Goal: Communication & Community: Answer question/provide support

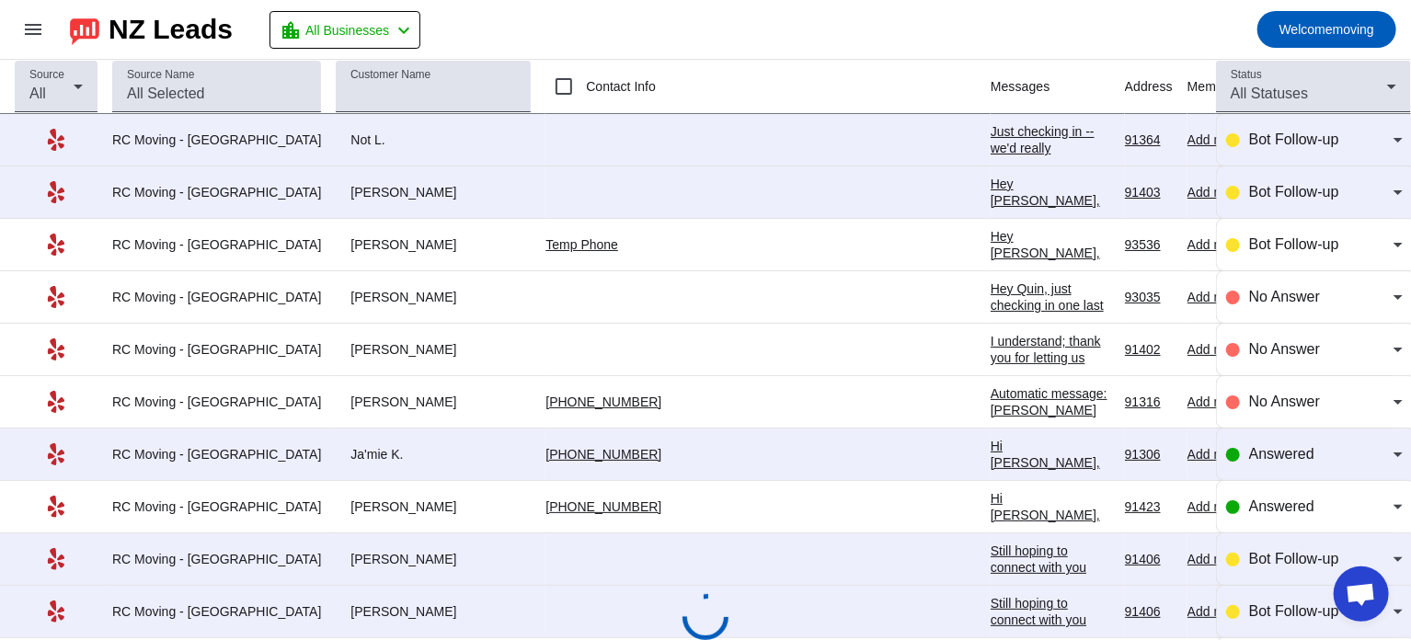
click at [990, 340] on div "I understand; thank you for letting us know. But if anything changes, please do…" at bounding box center [1050, 432] width 120 height 199
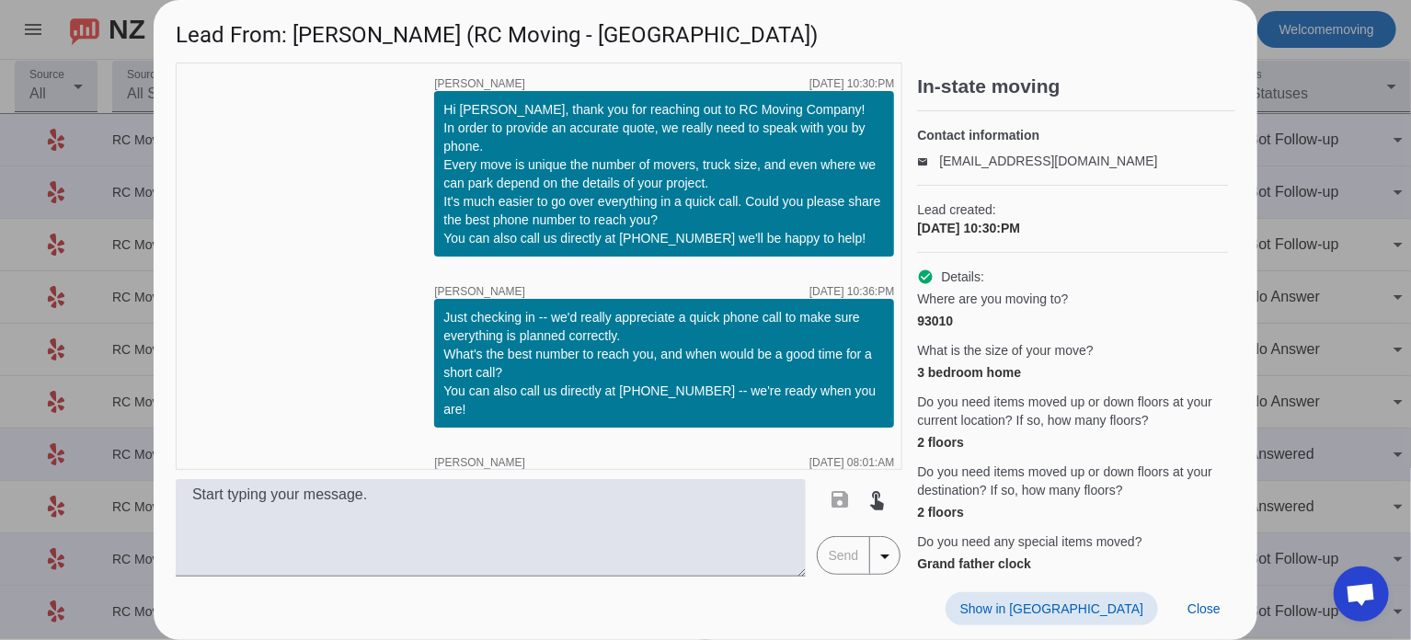
scroll to position [601, 0]
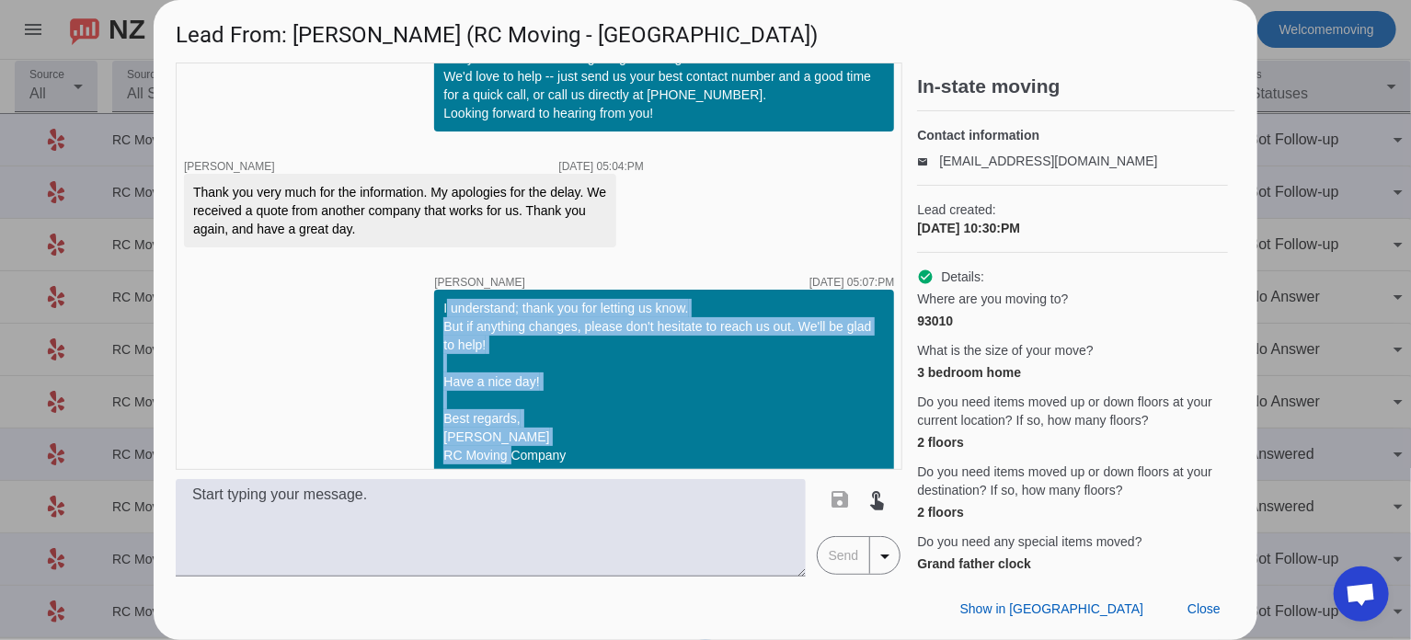
drag, startPoint x: 429, startPoint y: 284, endPoint x: 584, endPoint y: 439, distance: 218.5
click at [584, 439] on div "I understand; thank you for letting us know. But if anything changes, please do…" at bounding box center [663, 382] width 441 height 166
copy div "I understand; thank you for letting us know. But if anything changes, please do…"
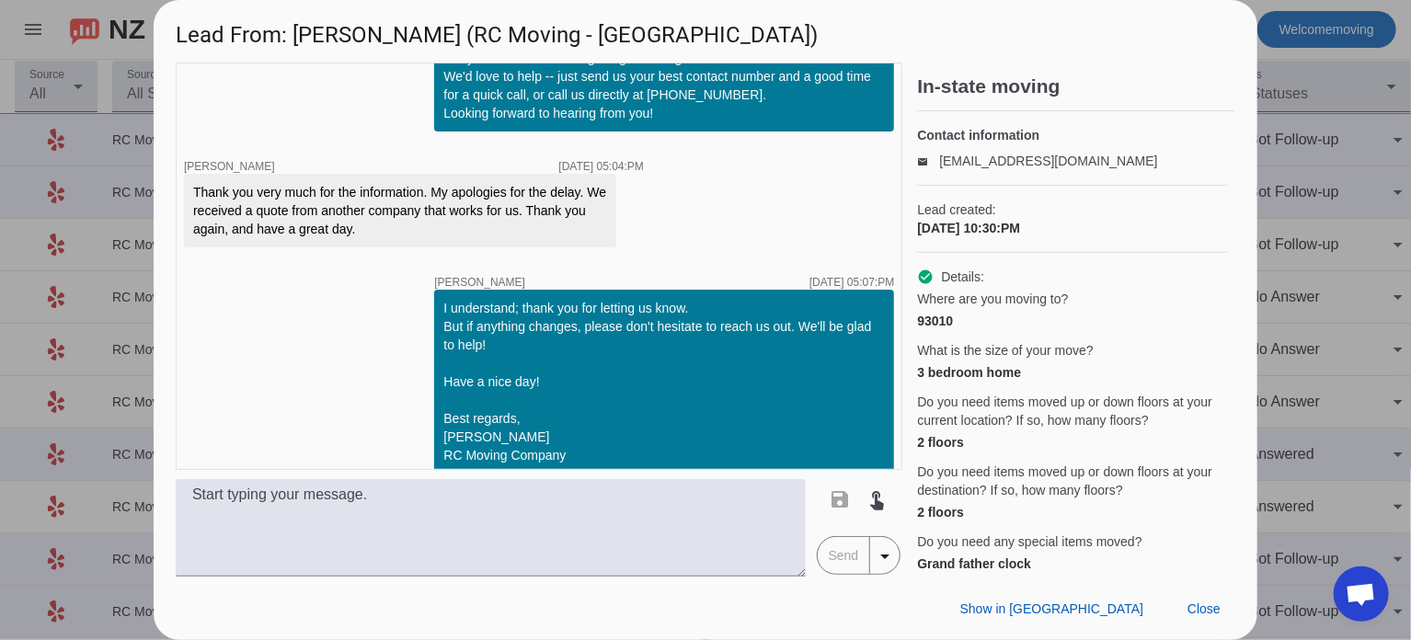
click at [1308, 148] on div at bounding box center [705, 320] width 1411 height 640
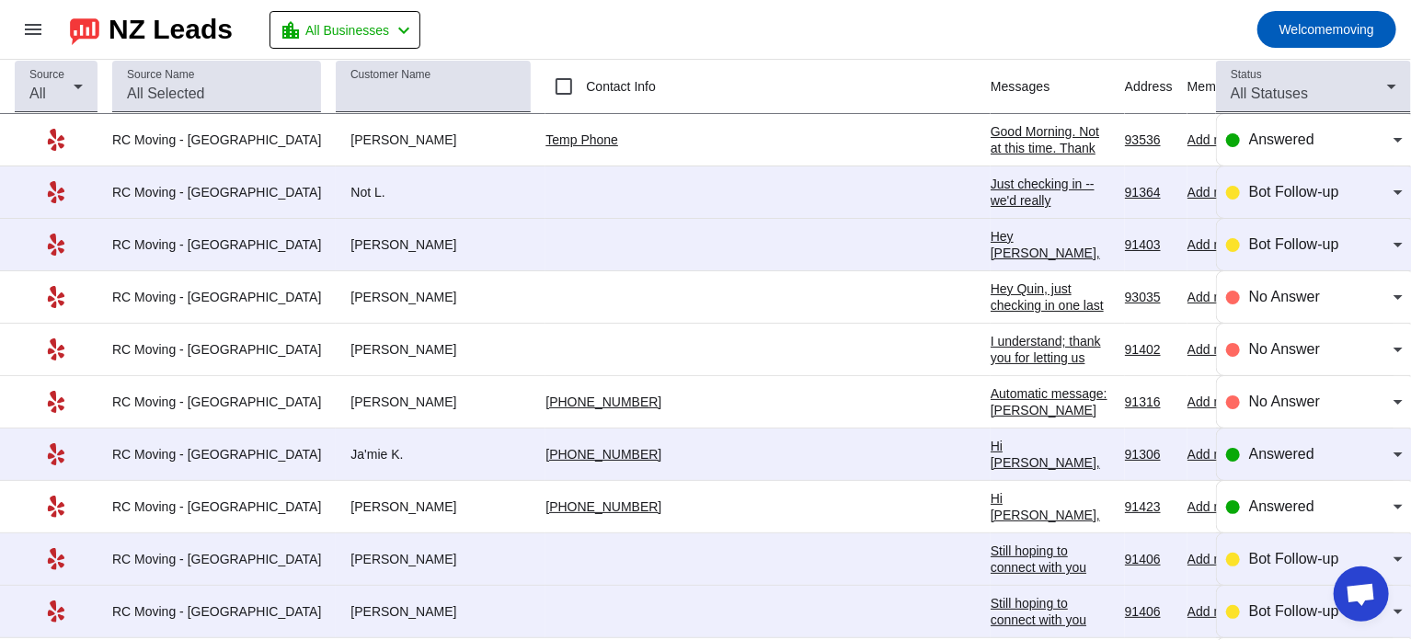
click at [990, 120] on td "Good Morning. Not at this time. Thank you. [DATE] 09:37:AM" at bounding box center [1057, 140] width 134 height 52
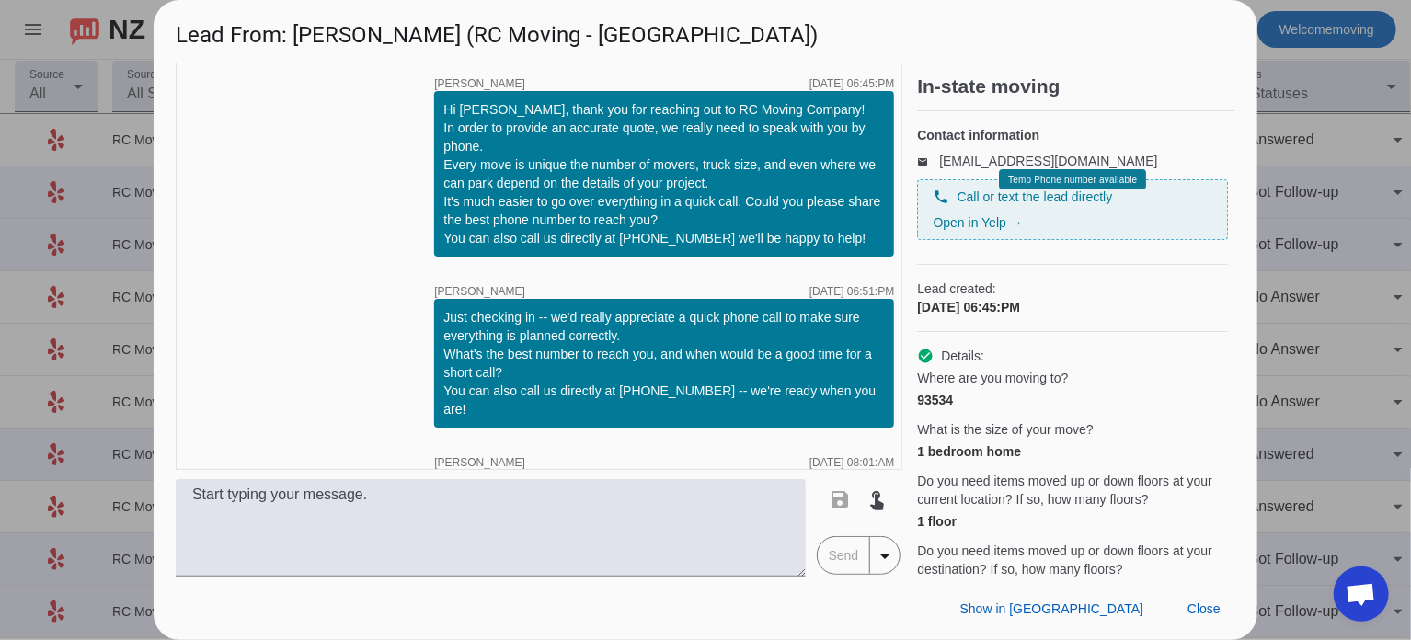
scroll to position [338, 0]
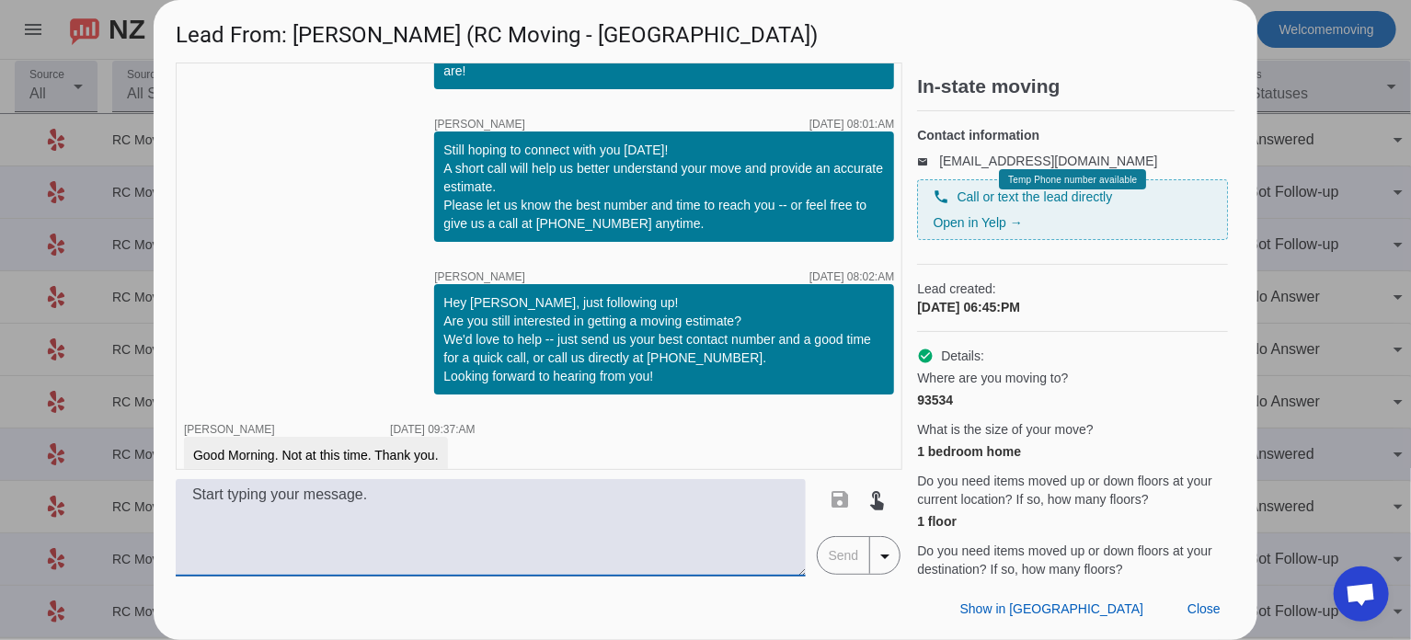
click at [348, 511] on textarea at bounding box center [491, 527] width 630 height 97
paste textarea "I understand; thank you for letting us know. But if anything changes, please do…"
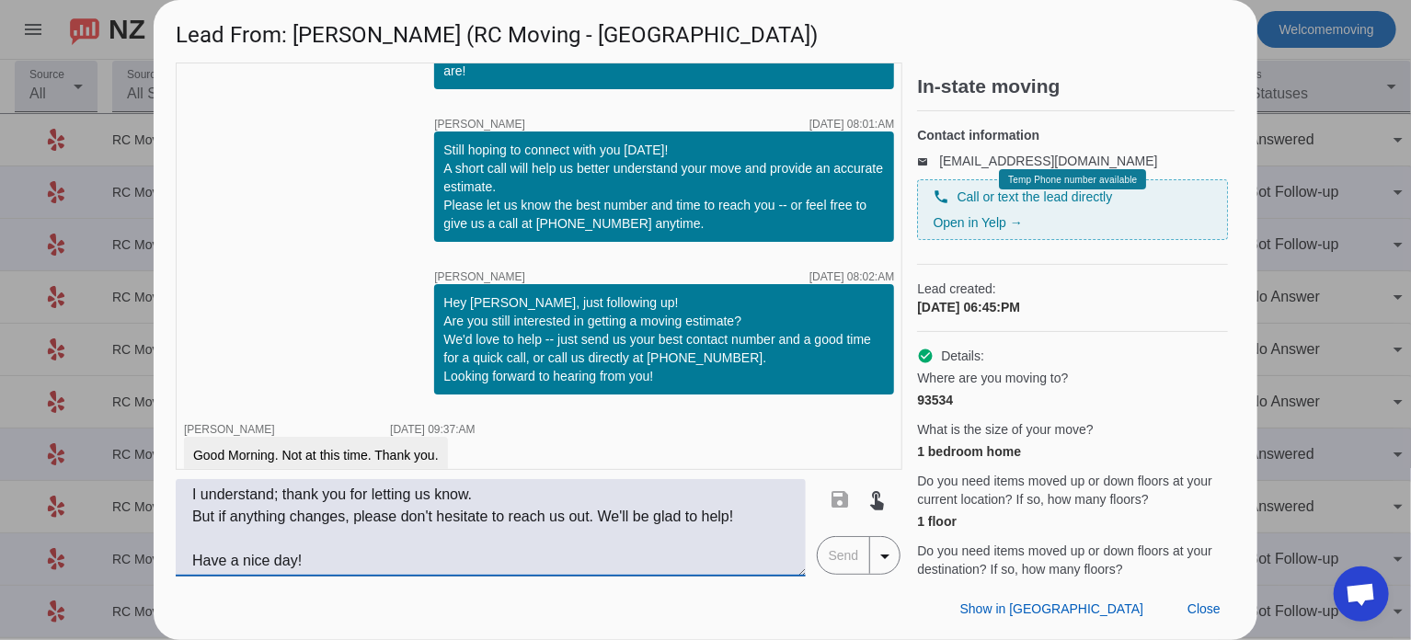
scroll to position [81, 0]
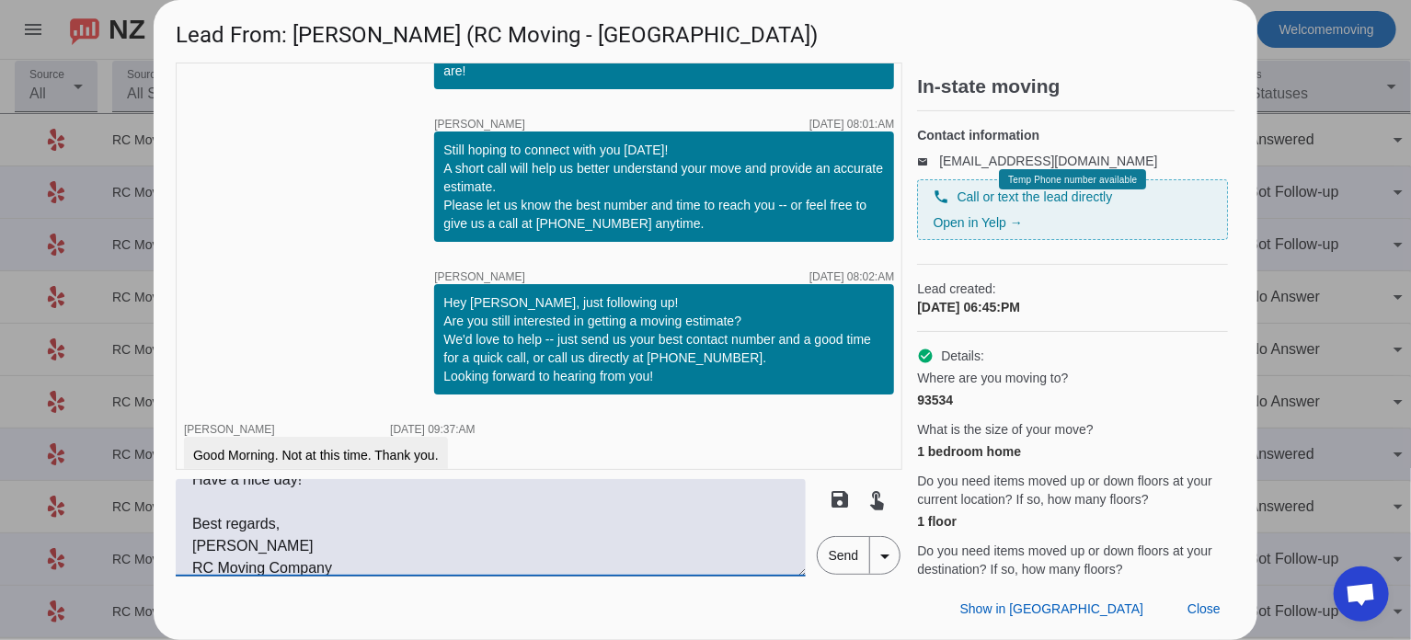
type textarea "I understand; thank you for letting us know. But if anything changes, please do…"
click at [844, 556] on span "Send" at bounding box center [844, 555] width 52 height 37
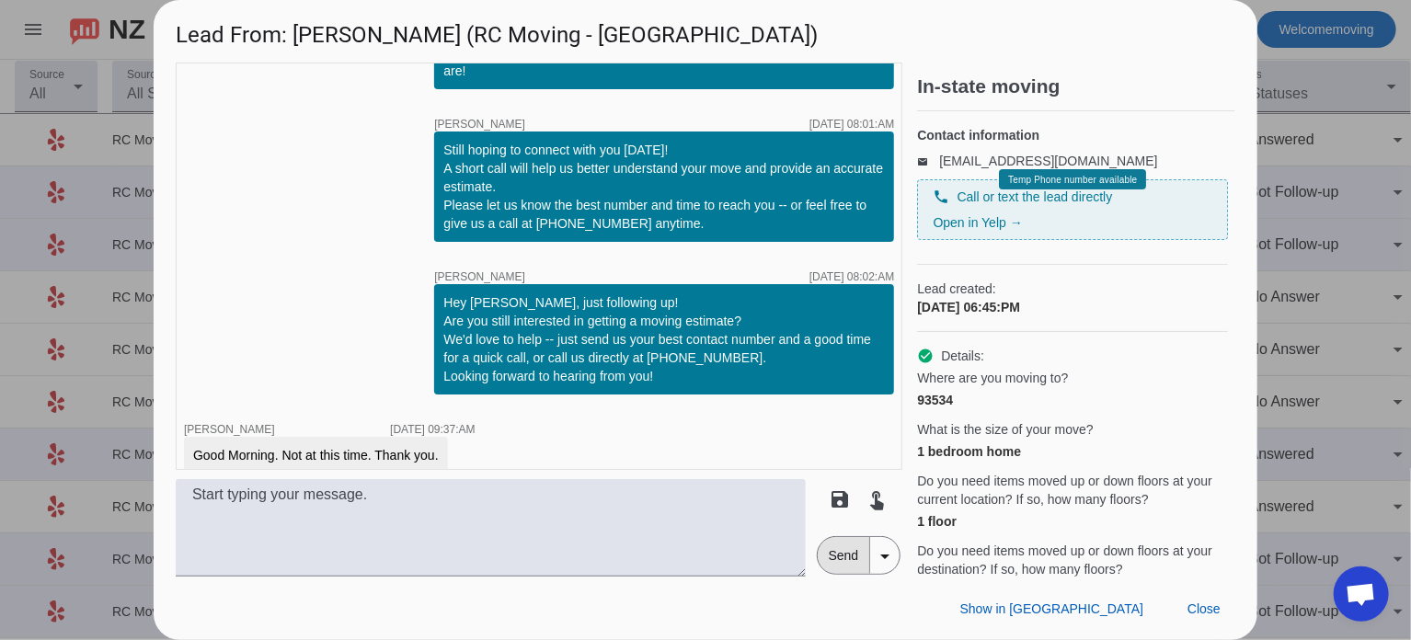
scroll to position [0, 0]
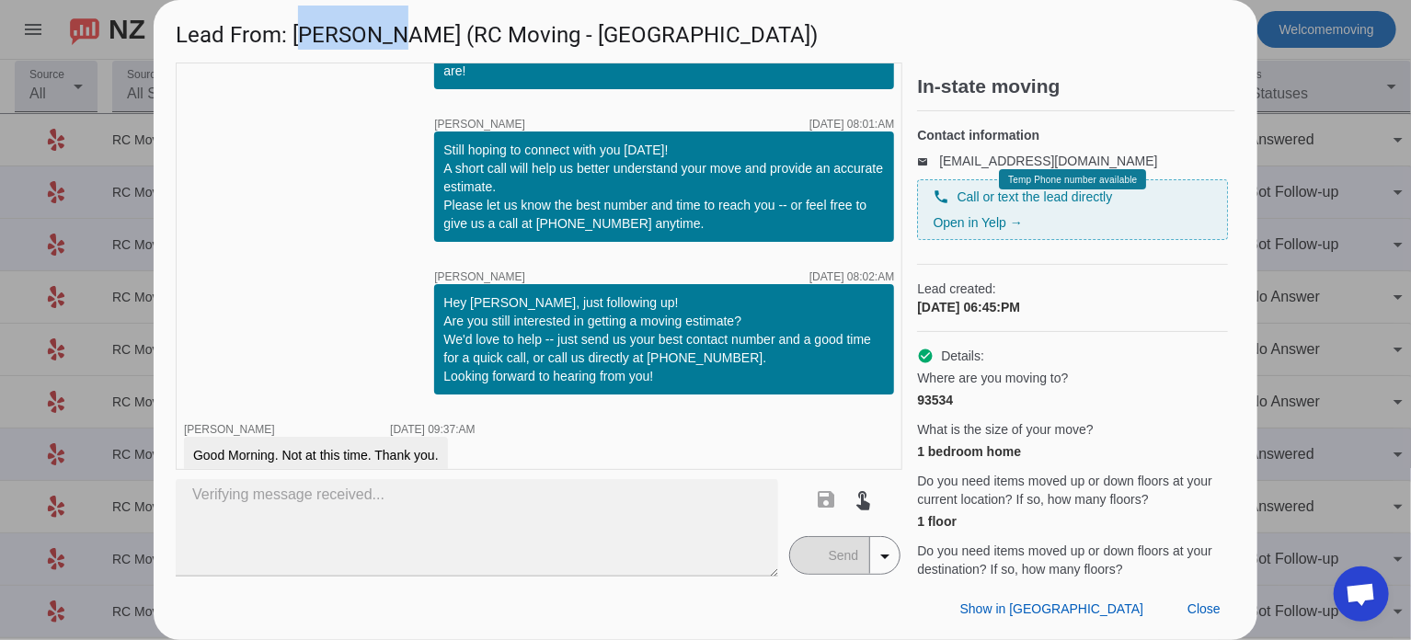
drag, startPoint x: 295, startPoint y: 33, endPoint x: 380, endPoint y: 43, distance: 85.2
click at [380, 43] on h1 "Lead From: [PERSON_NAME] (RC Moving - [GEOGRAPHIC_DATA])" at bounding box center [706, 31] width 1104 height 62
copy h1 "[PERSON_NAME]"
click at [1371, 177] on div at bounding box center [705, 320] width 1411 height 640
